Goal: Browse casually

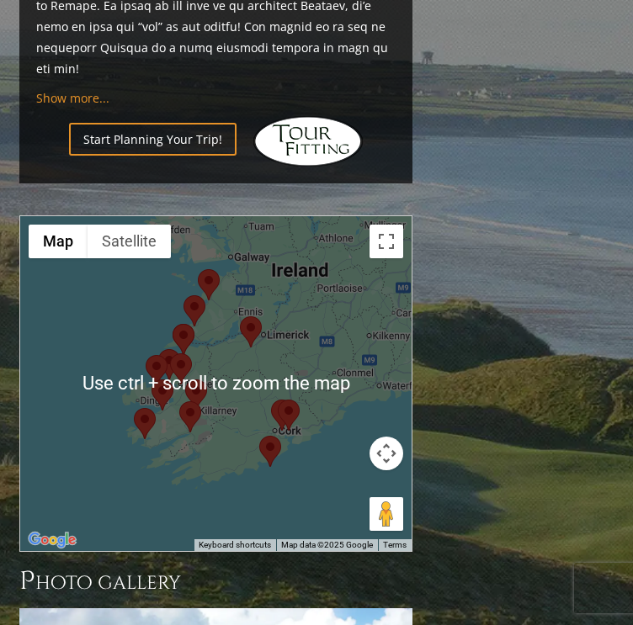
scroll to position [1767, 0]
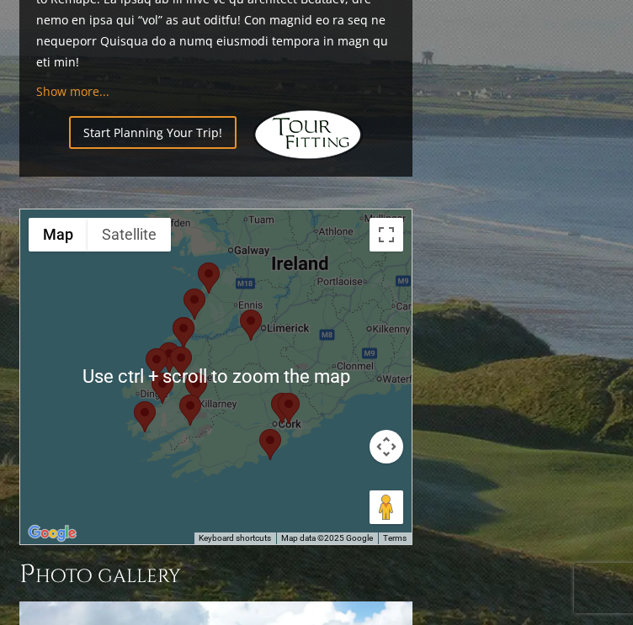
click at [218, 215] on div at bounding box center [216, 376] width 392 height 335
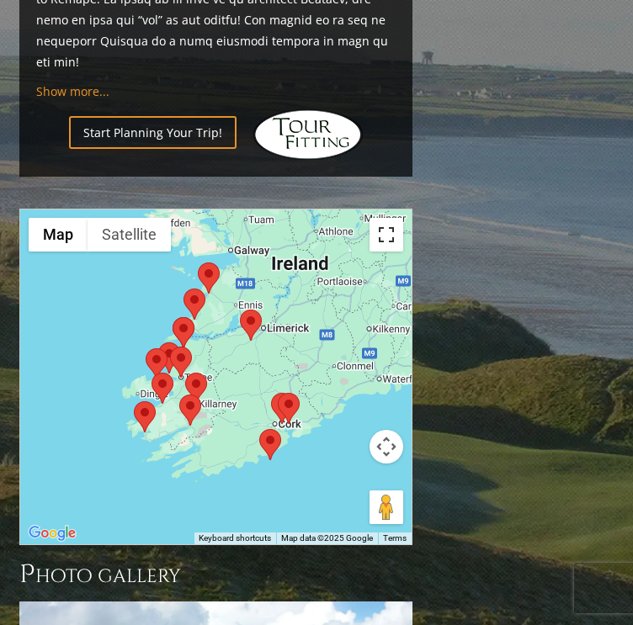
click at [387, 218] on button "Toggle fullscreen view" at bounding box center [386, 235] width 34 height 34
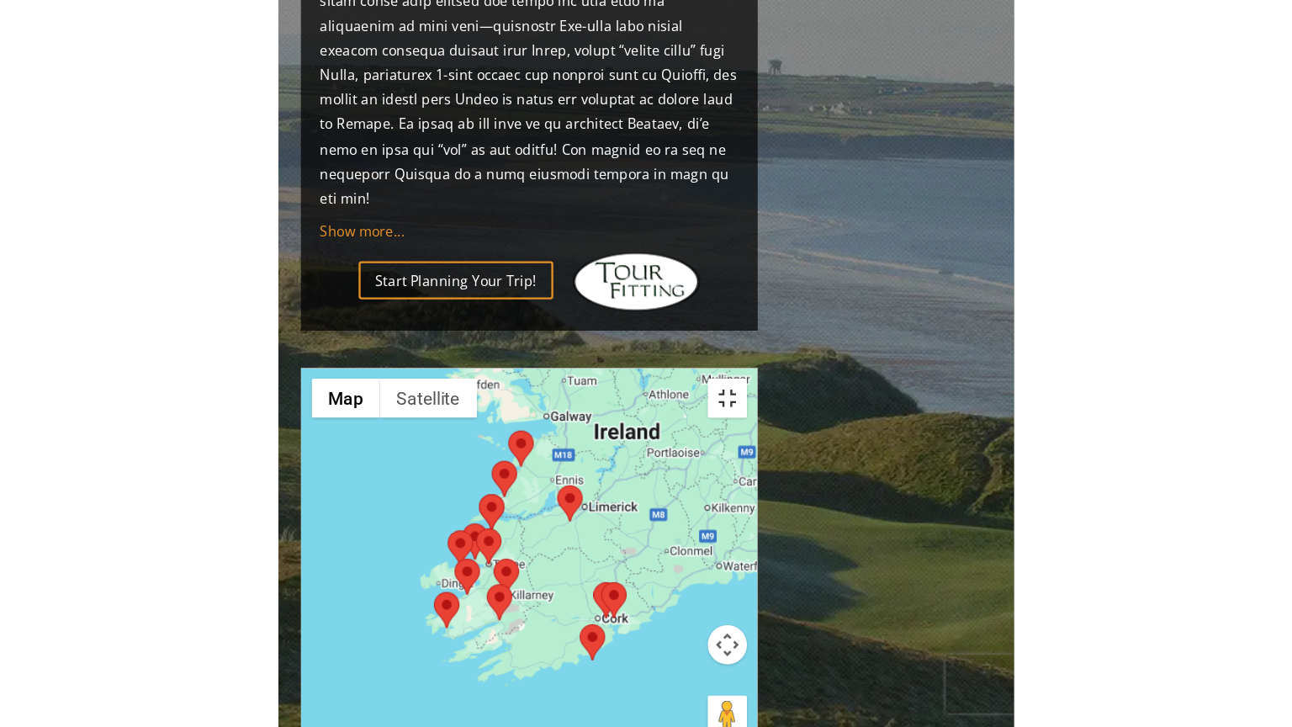
scroll to position [1683, 0]
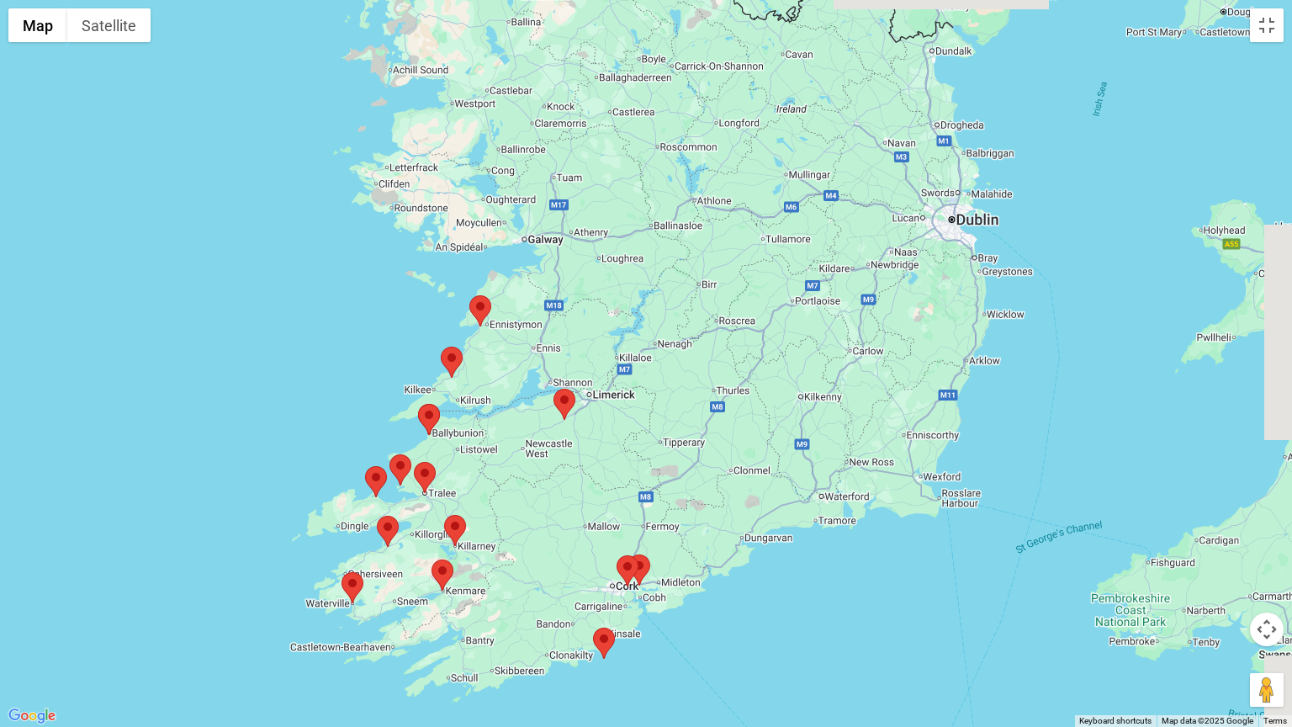
drag, startPoint x: 887, startPoint y: 283, endPoint x: 801, endPoint y: 347, distance: 107.5
click at [632, 347] on div at bounding box center [646, 363] width 1292 height 727
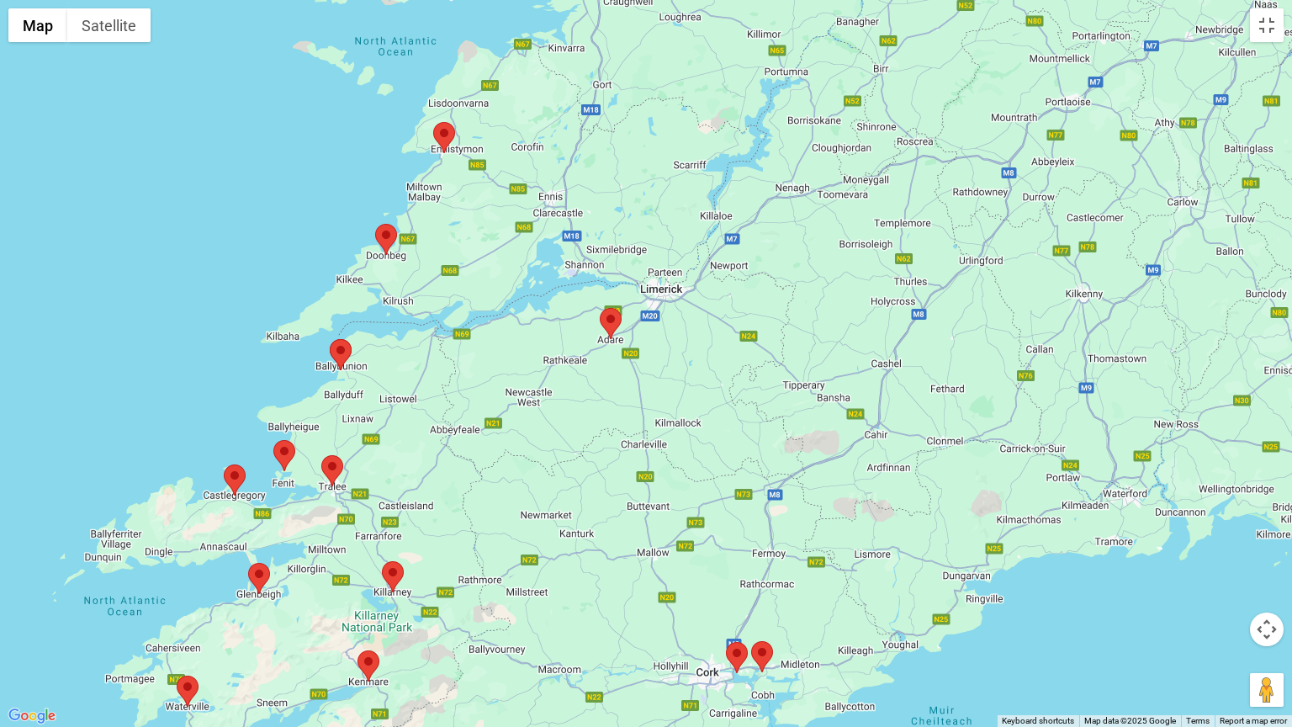
drag, startPoint x: 489, startPoint y: 503, endPoint x: 446, endPoint y: 474, distance: 52.0
click at [446, 474] on div at bounding box center [646, 363] width 1292 height 727
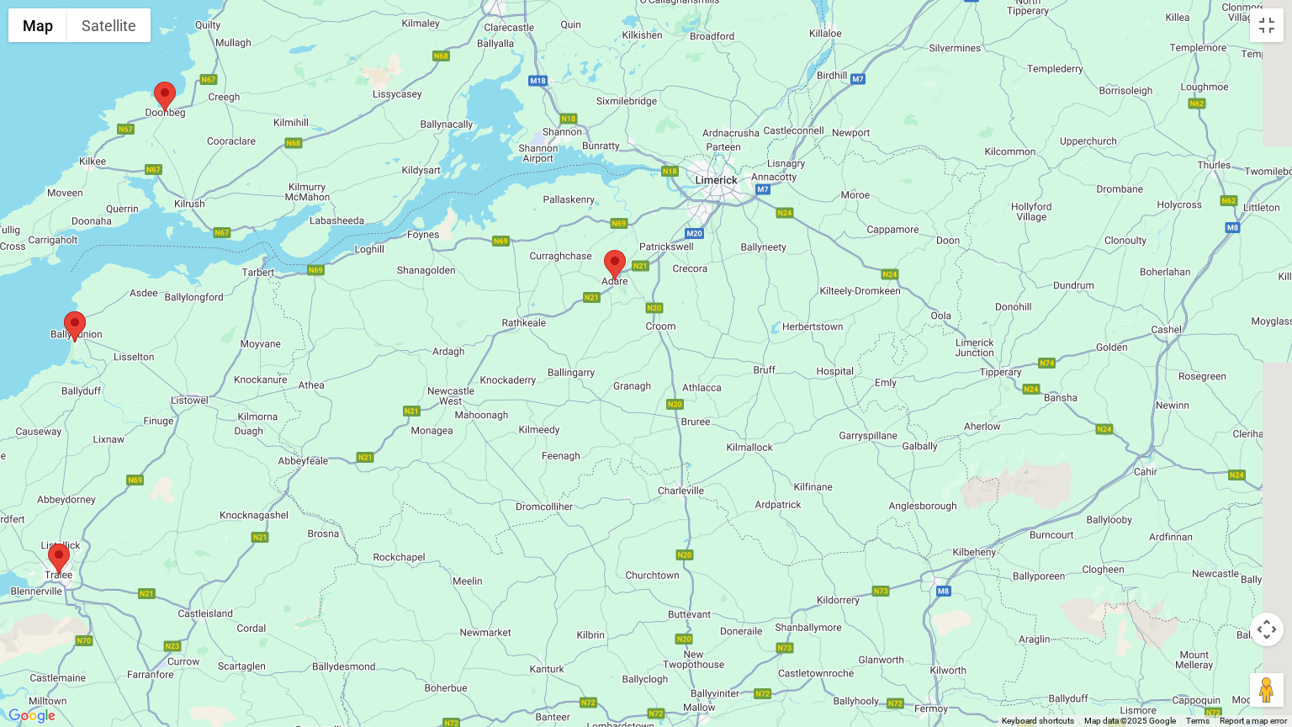
drag, startPoint x: 579, startPoint y: 443, endPoint x: 554, endPoint y: 471, distance: 37.0
click at [554, 471] on div at bounding box center [646, 363] width 1292 height 727
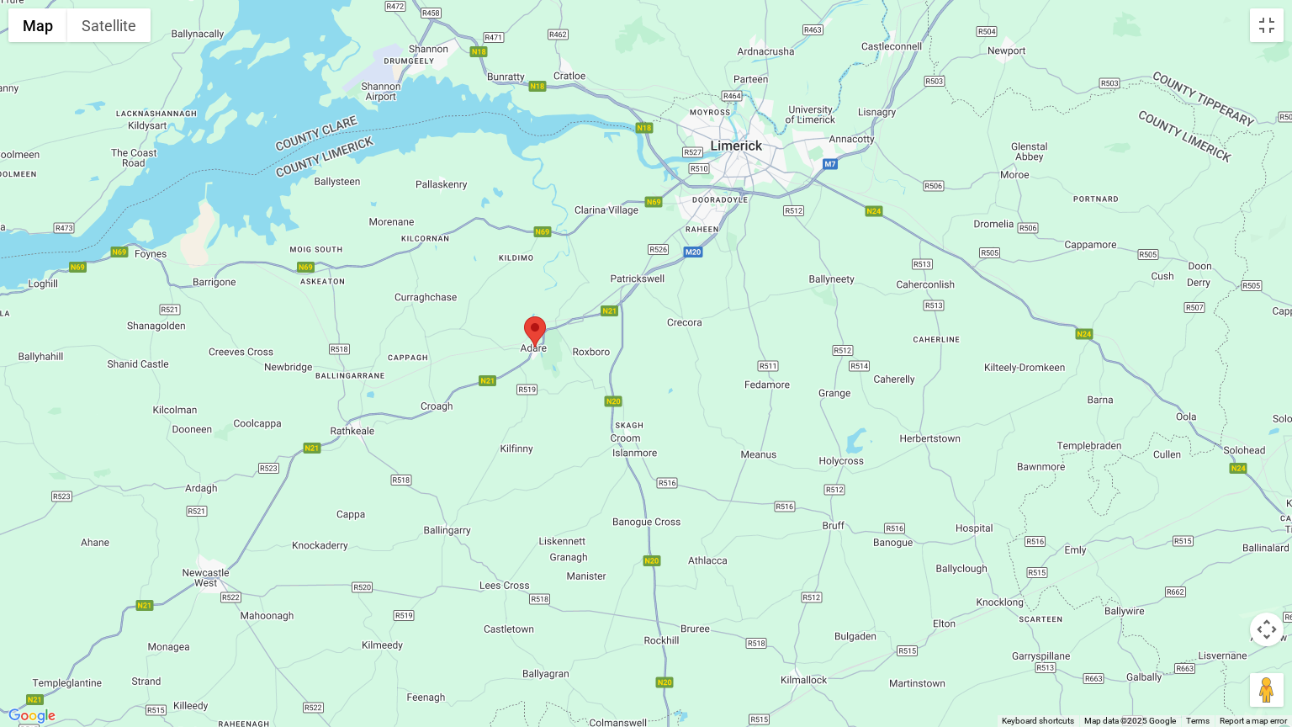
drag, startPoint x: 760, startPoint y: 498, endPoint x: 693, endPoint y: 569, distance: 97.0
click at [632, 564] on div at bounding box center [646, 363] width 1292 height 727
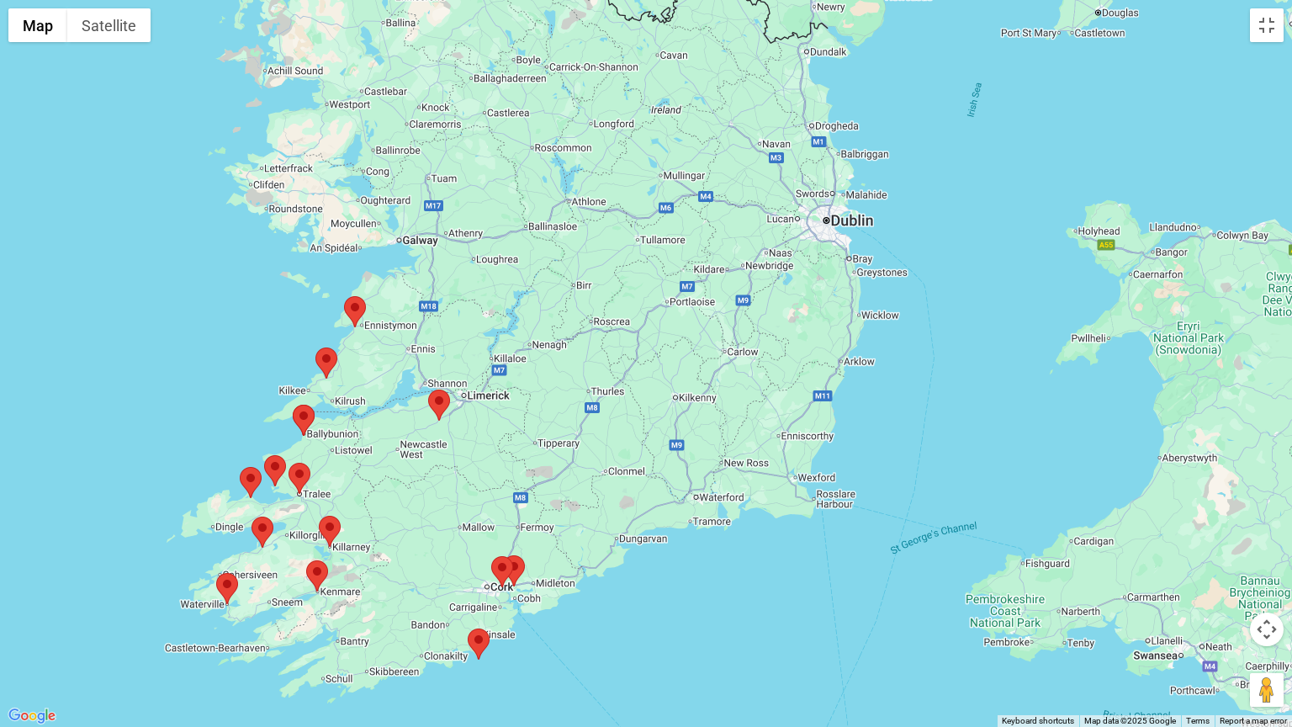
drag, startPoint x: 723, startPoint y: 506, endPoint x: 630, endPoint y: 439, distance: 113.9
click at [630, 439] on div at bounding box center [646, 363] width 1292 height 727
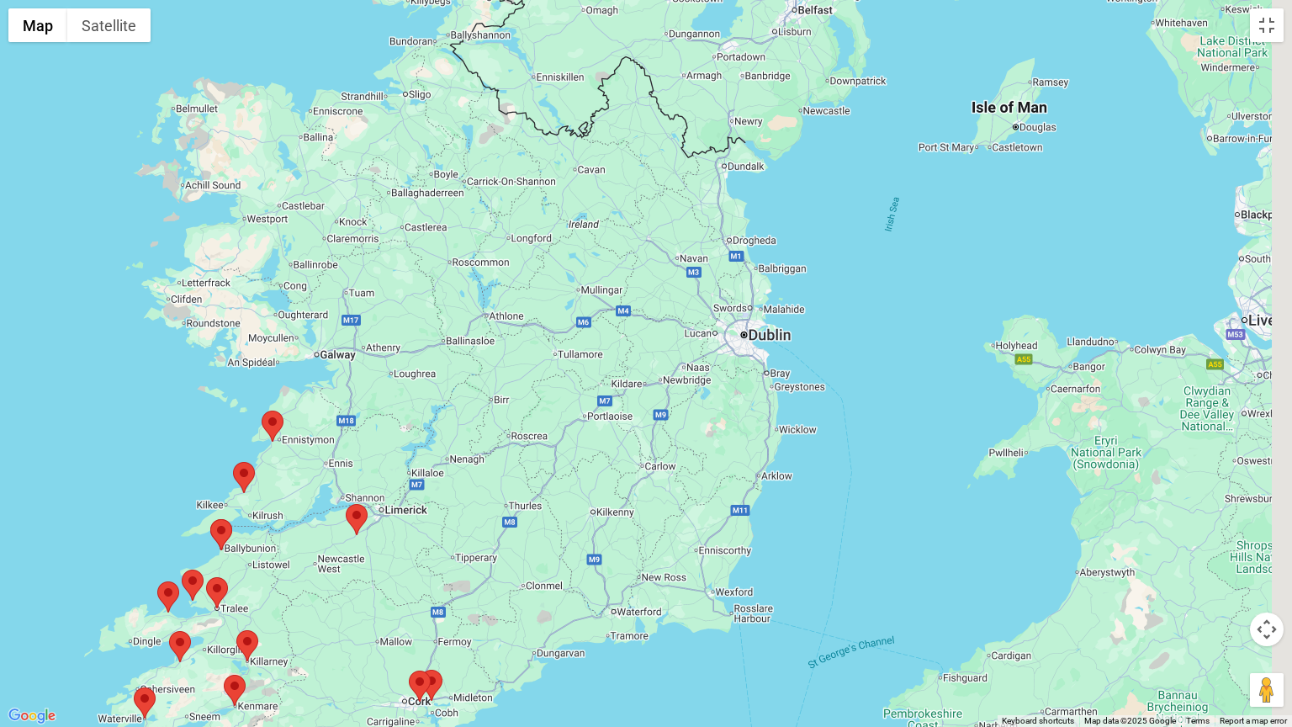
drag, startPoint x: 549, startPoint y: 569, endPoint x: 540, endPoint y: 576, distance: 12.0
click at [540, 576] on div at bounding box center [646, 363] width 1292 height 727
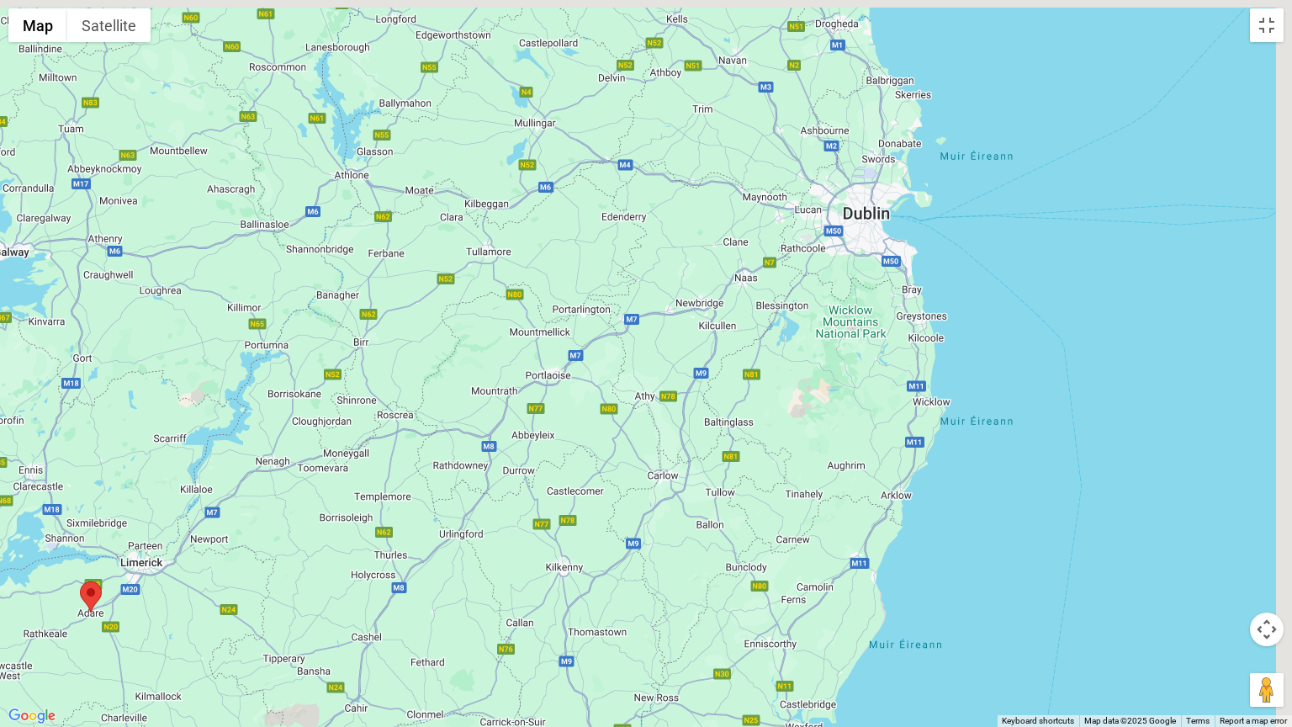
drag, startPoint x: 635, startPoint y: 448, endPoint x: 554, endPoint y: 565, distance: 142.6
click at [554, 565] on div at bounding box center [646, 363] width 1292 height 727
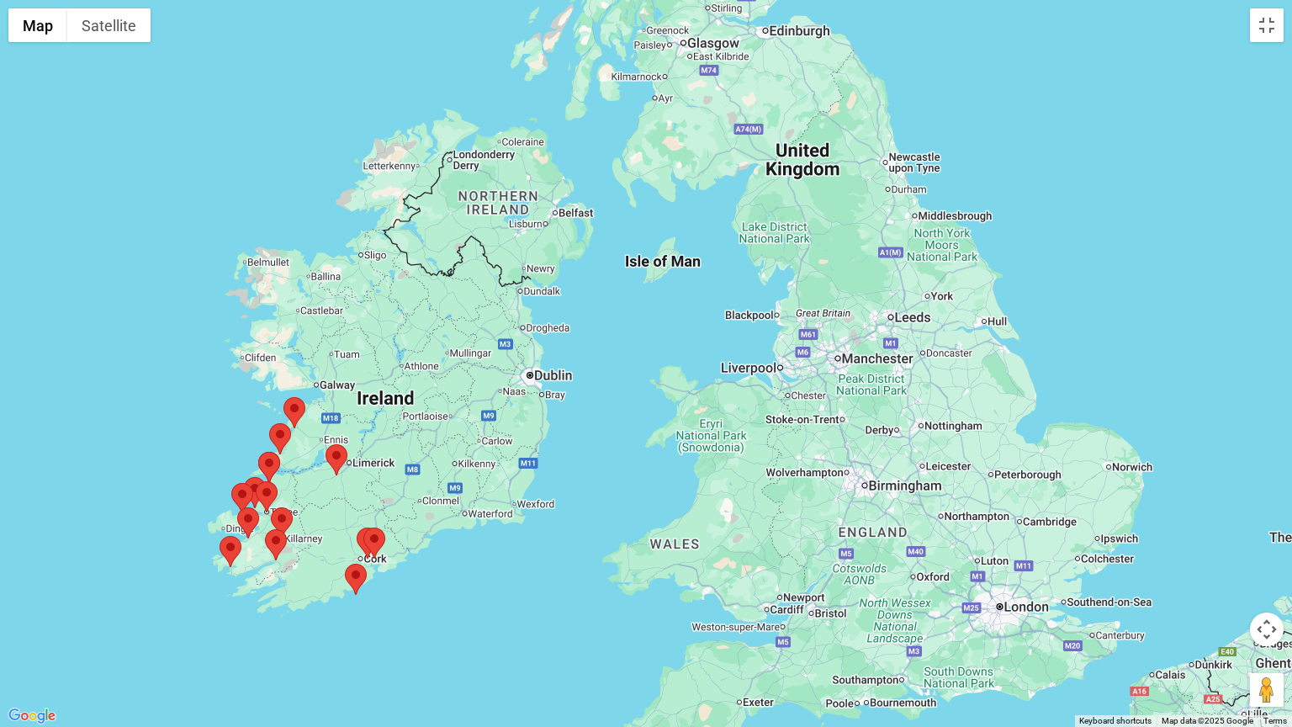
drag, startPoint x: 967, startPoint y: 467, endPoint x: 585, endPoint y: 429, distance: 384.7
click at [585, 429] on div at bounding box center [646, 363] width 1292 height 727
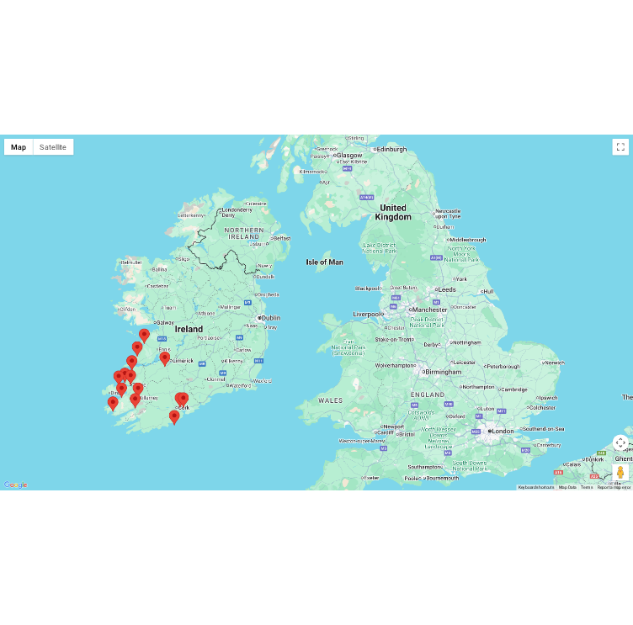
scroll to position [1767, 0]
